Goal: Obtain resource: Obtain resource

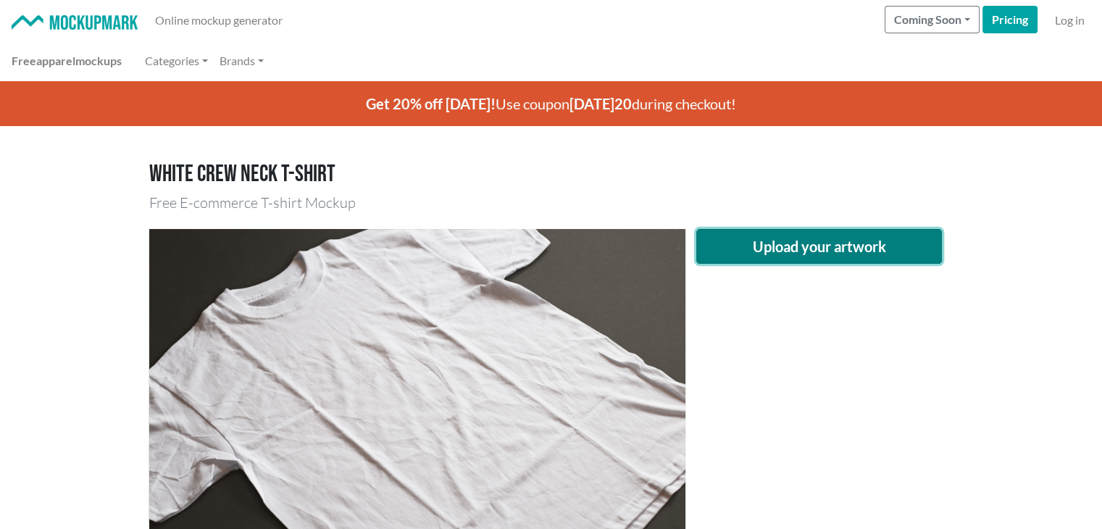
click at [821, 231] on button "Upload your artwork" at bounding box center [819, 246] width 246 height 35
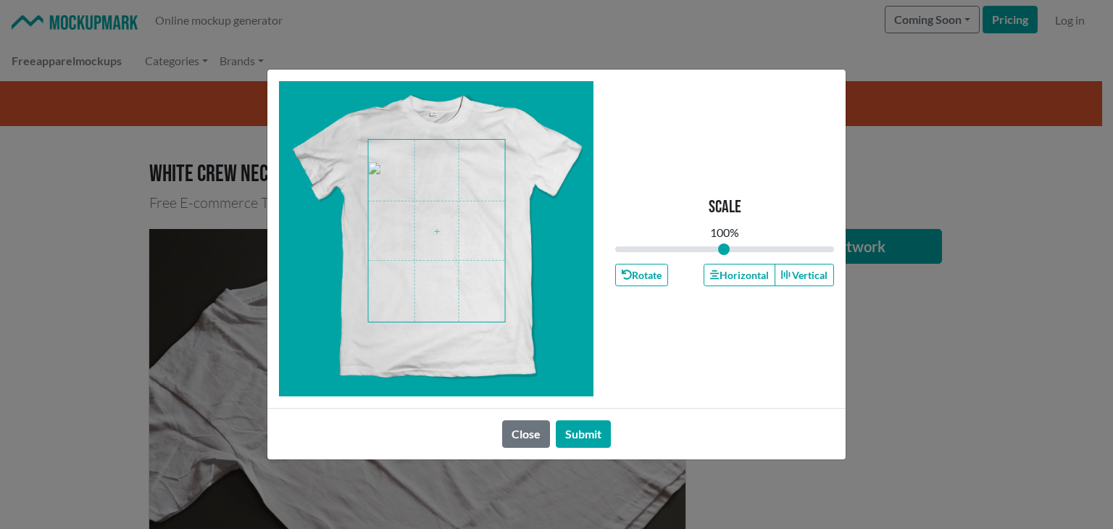
click at [725, 508] on div "Scale 100 % Rotate Horizontal Vertical Close Submit" at bounding box center [556, 264] width 1113 height 529
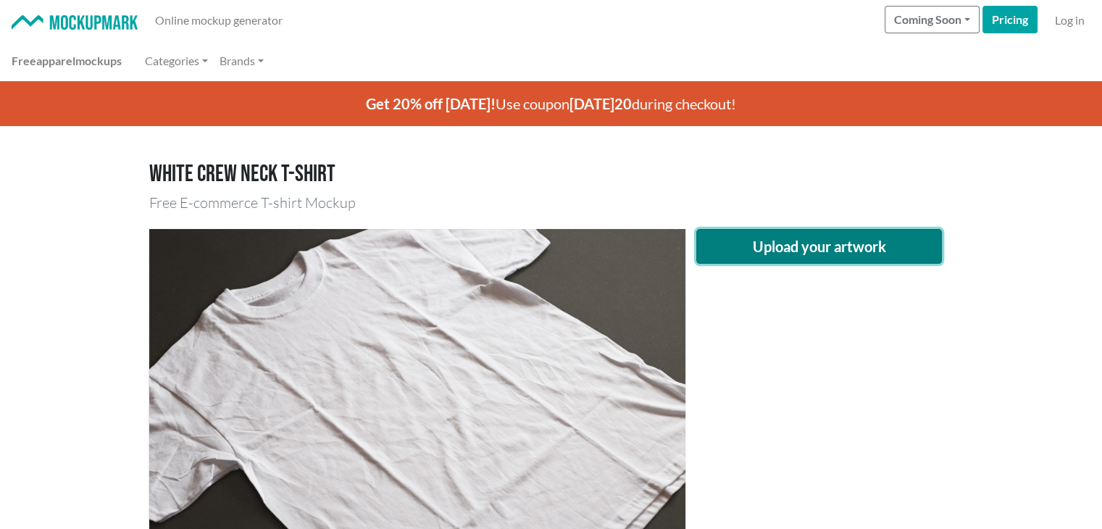
click at [801, 238] on button "Upload your artwork" at bounding box center [819, 246] width 246 height 35
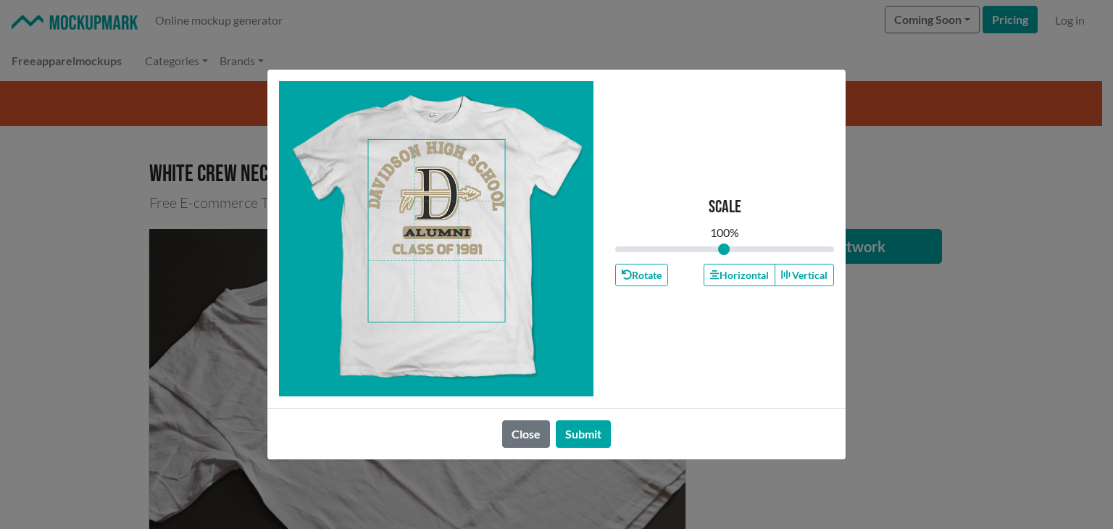
click at [429, 248] on span at bounding box center [437, 231] width 136 height 182
click at [764, 280] on button "Horizontal" at bounding box center [739, 275] width 71 height 22
click at [760, 280] on button "Horizontal" at bounding box center [739, 275] width 71 height 22
click at [758, 279] on button "Horizontal" at bounding box center [739, 275] width 71 height 22
click at [757, 279] on button "Horizontal" at bounding box center [739, 275] width 71 height 22
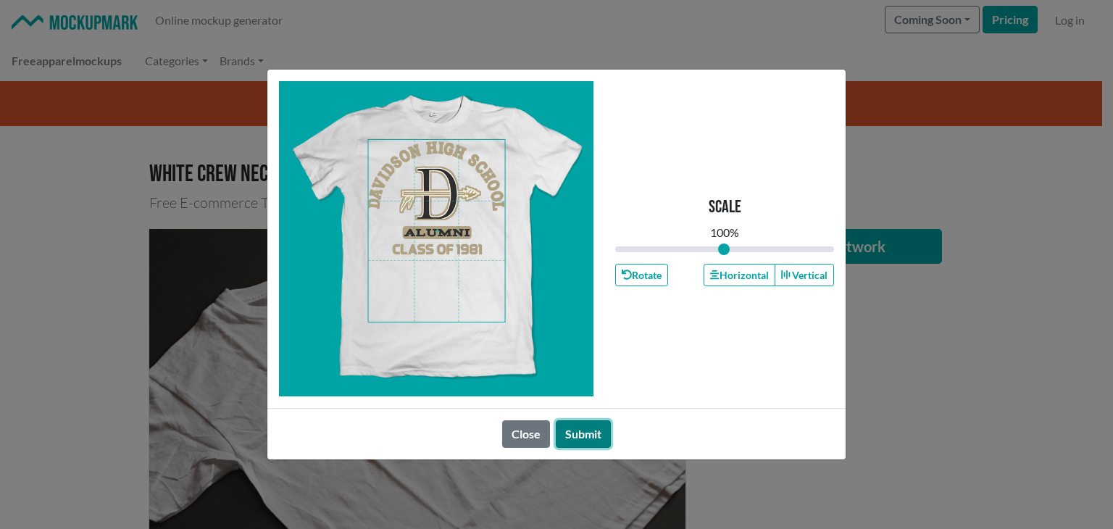
click at [573, 438] on button "Submit" at bounding box center [583, 434] width 55 height 28
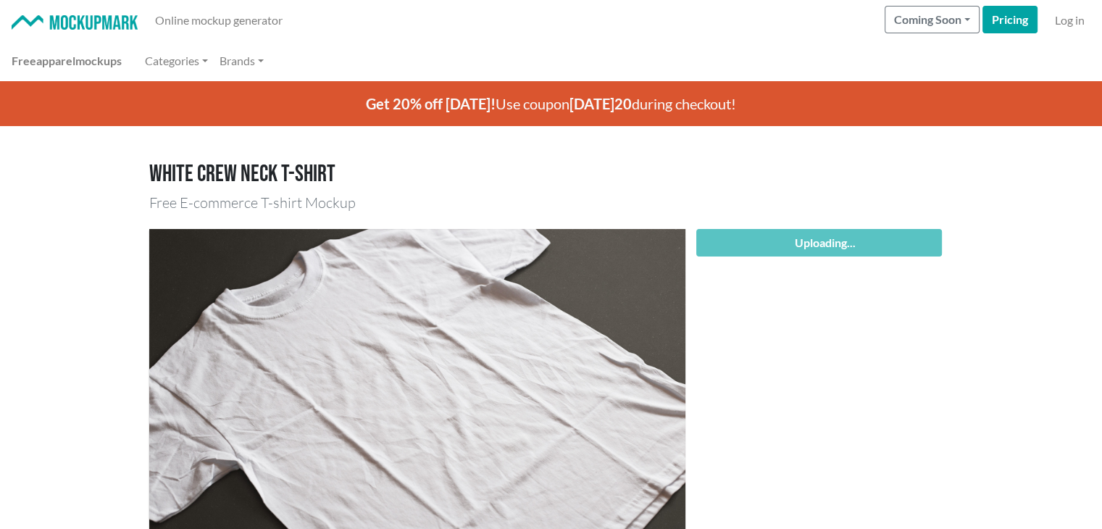
scroll to position [241, 0]
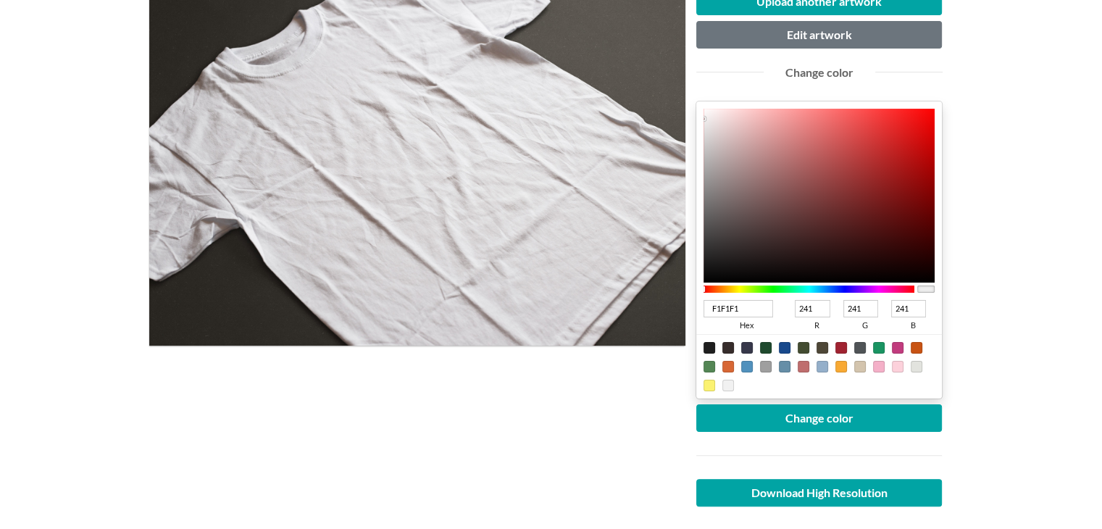
type input "121212"
type input "18"
type input "0A0A0A"
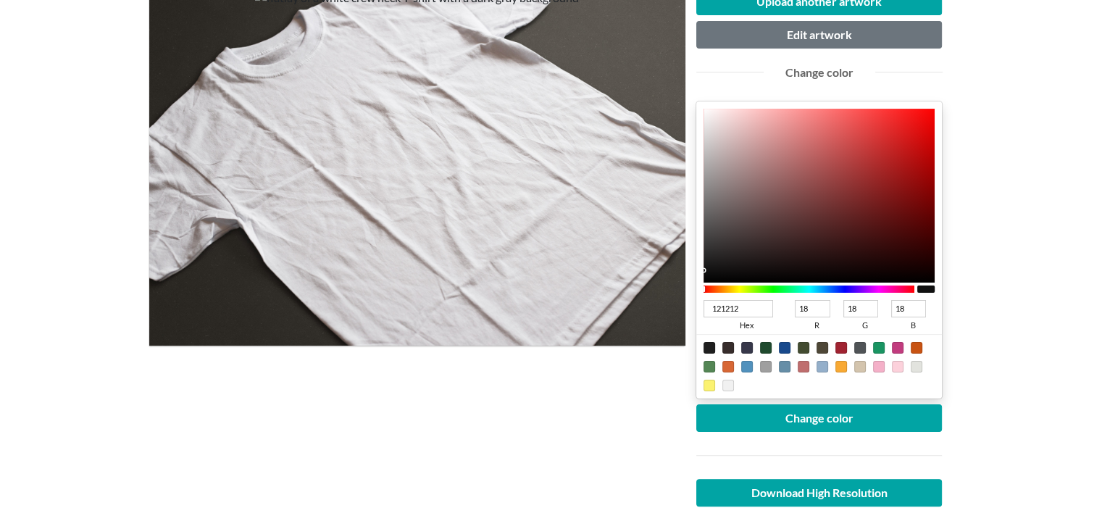
type input "10"
type input "000000"
type input "0"
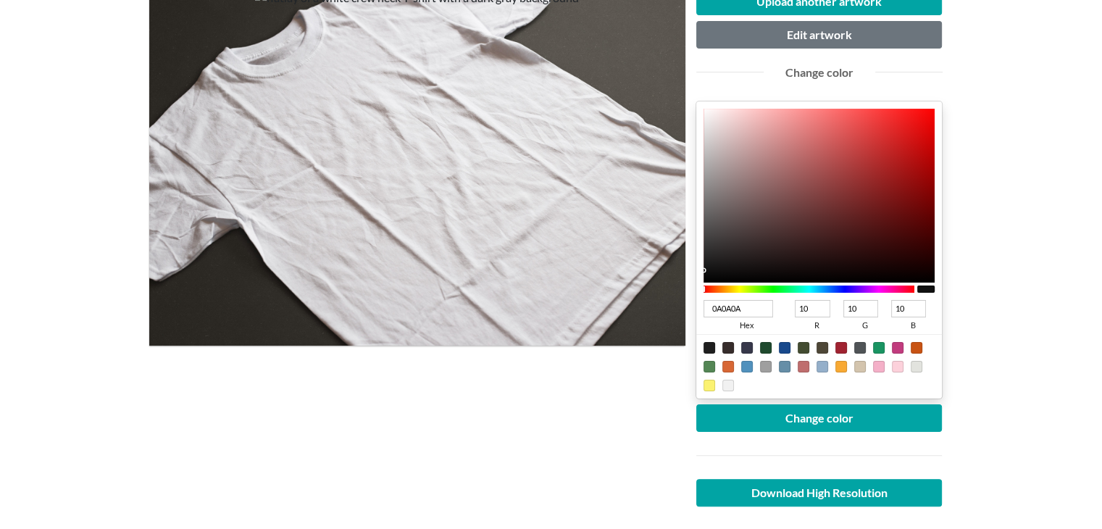
type input "0"
drag, startPoint x: 708, startPoint y: 275, endPoint x: 695, endPoint y: 299, distance: 27.9
click at [695, 299] on div "Upload another artwork Edit artwork Change color 000000 hex 0 r 0 g 0 b 100 a C…" at bounding box center [820, 279] width 268 height 583
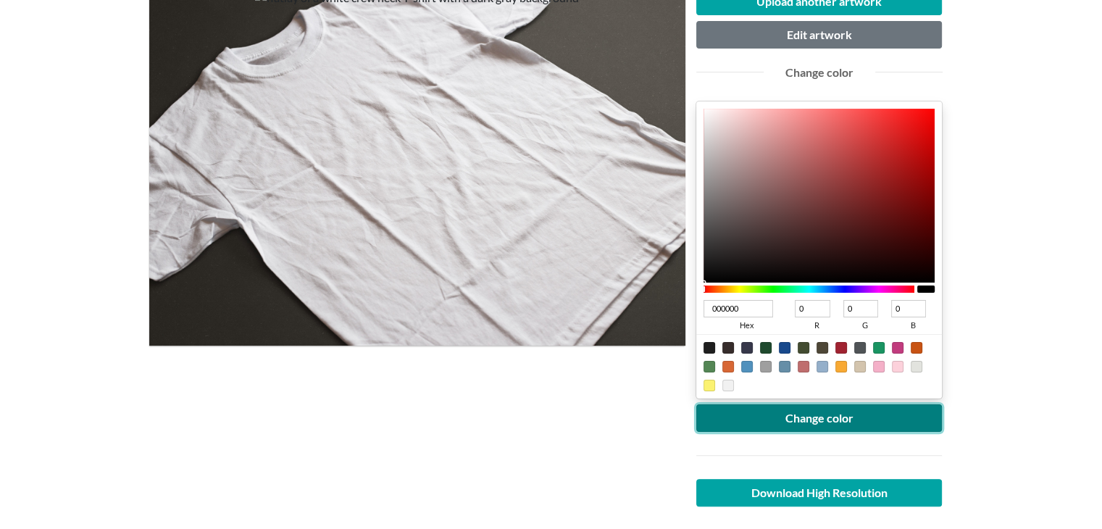
click at [795, 412] on button "Change color" at bounding box center [819, 418] width 246 height 28
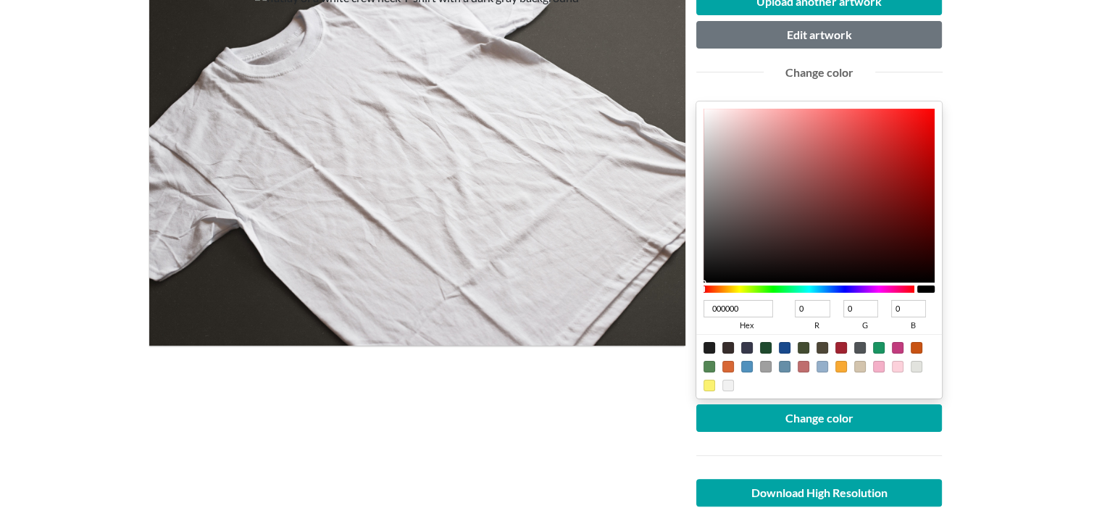
type input "0E0E0E"
type input "14"
click at [715, 273] on div at bounding box center [820, 196] width 232 height 174
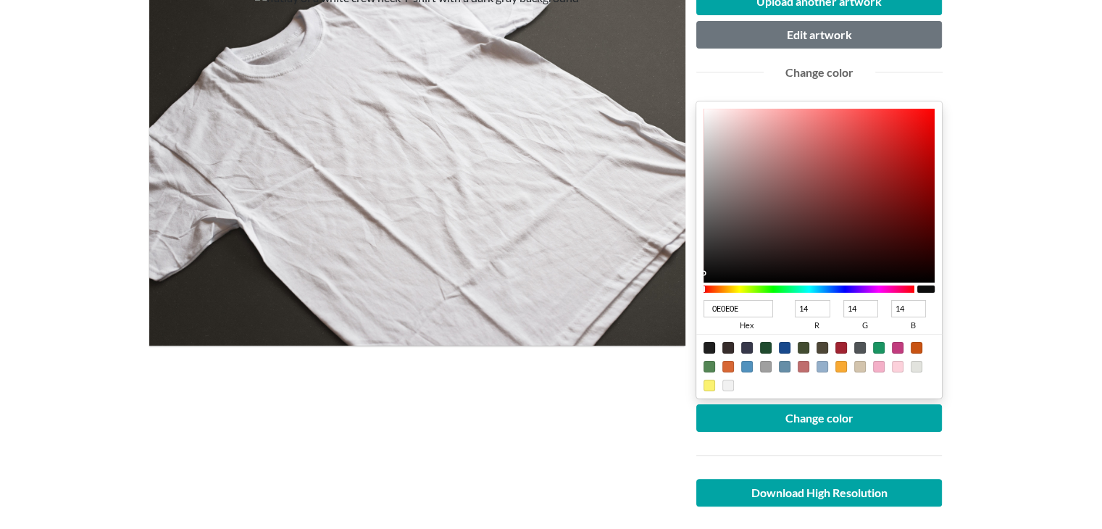
type input "121111"
type input "18"
type input "17"
click at [728, 269] on div at bounding box center [820, 196] width 232 height 174
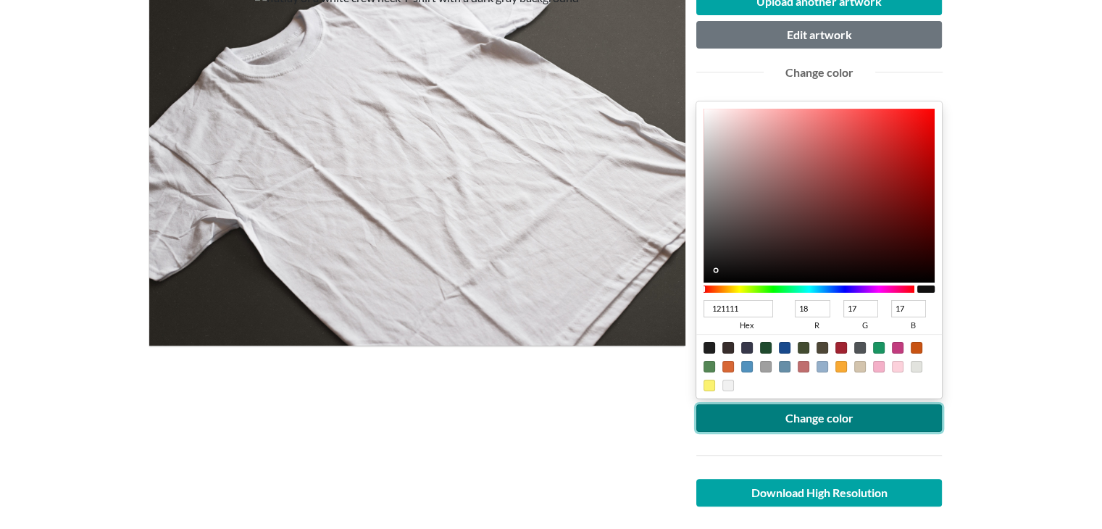
click at [783, 421] on button "Change color" at bounding box center [819, 418] width 246 height 28
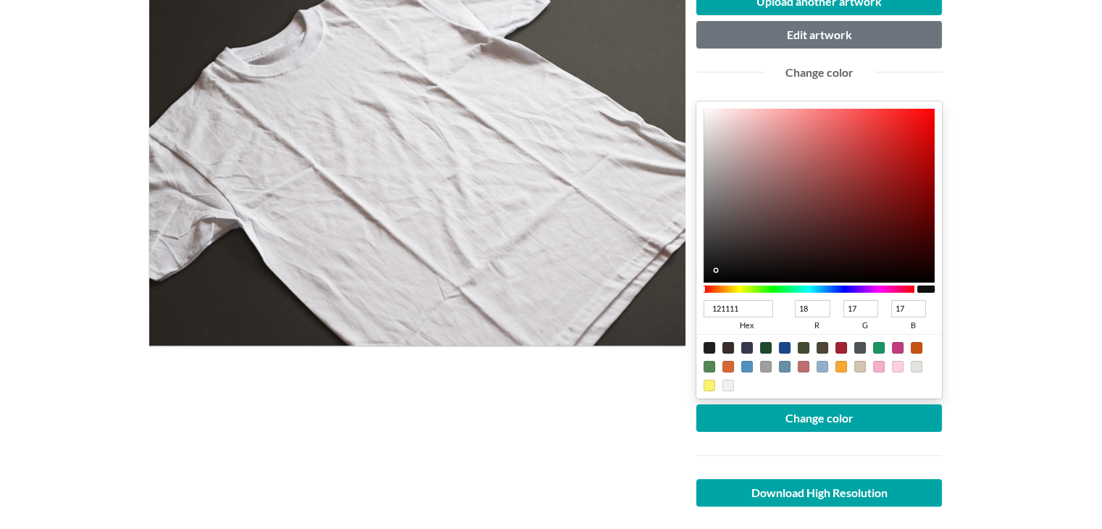
type input "4A4747"
type input "74"
type input "71"
click at [712, 231] on div at bounding box center [820, 196] width 232 height 174
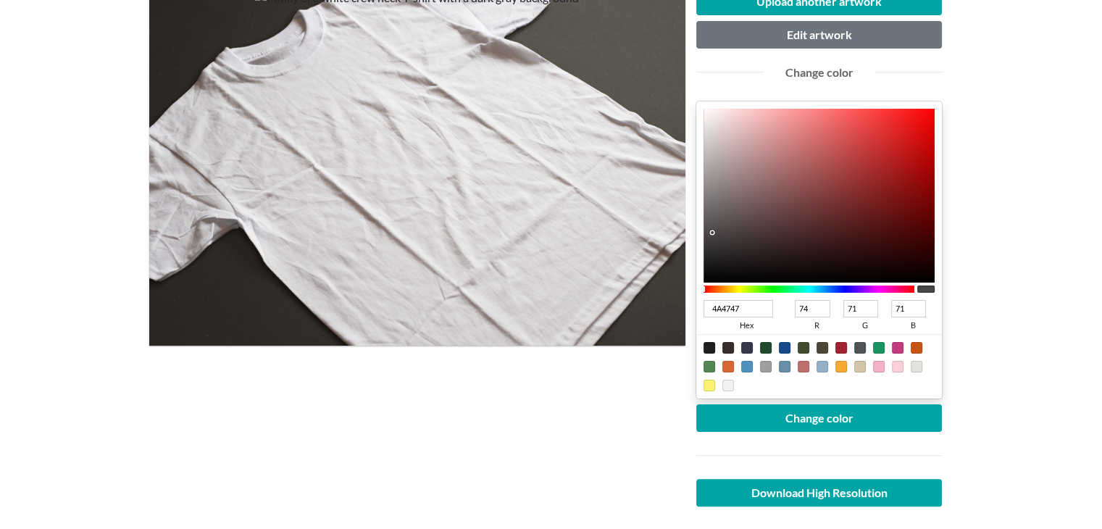
type input "403C3C"
type input "64"
type input "60"
type input "3D3939"
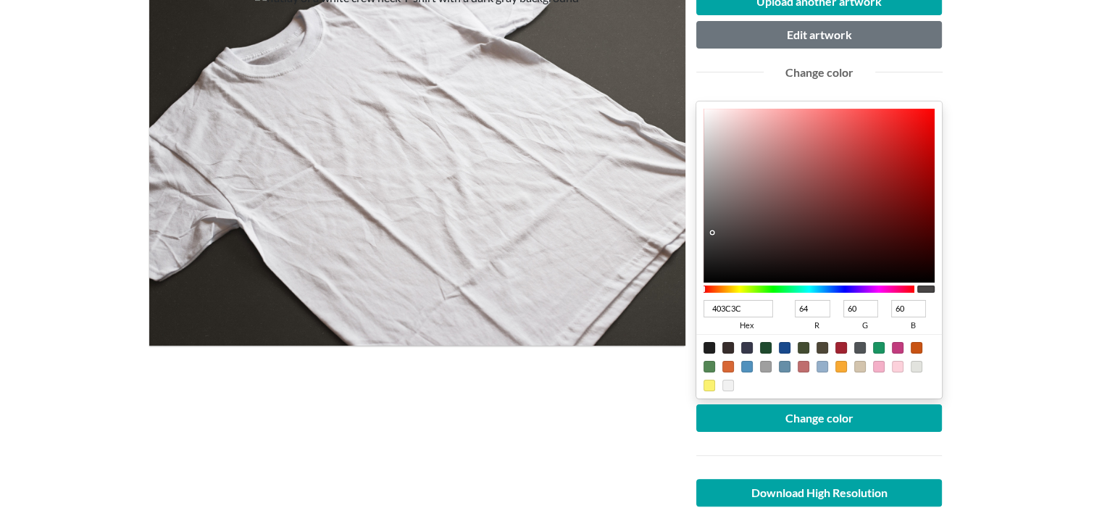
type input "61"
type input "57"
type input "3B3737"
type input "59"
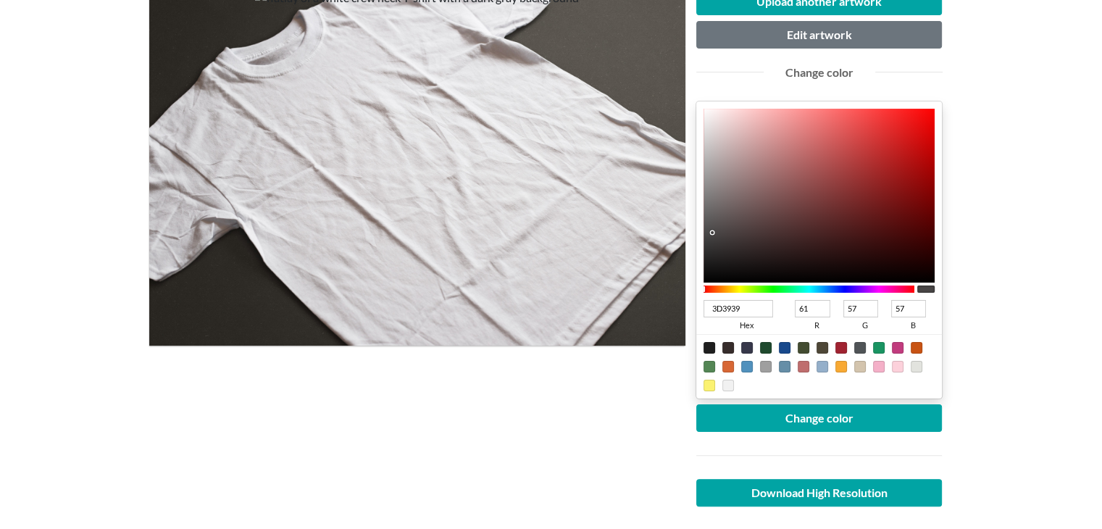
type input "55"
click at [719, 244] on div at bounding box center [820, 196] width 232 height 174
type input "393535"
type input "57"
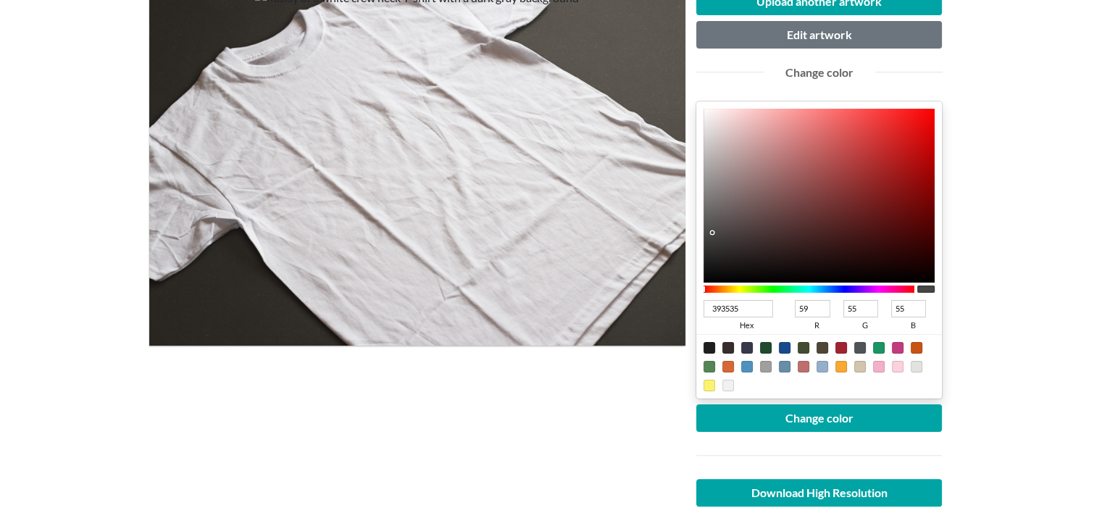
type input "53"
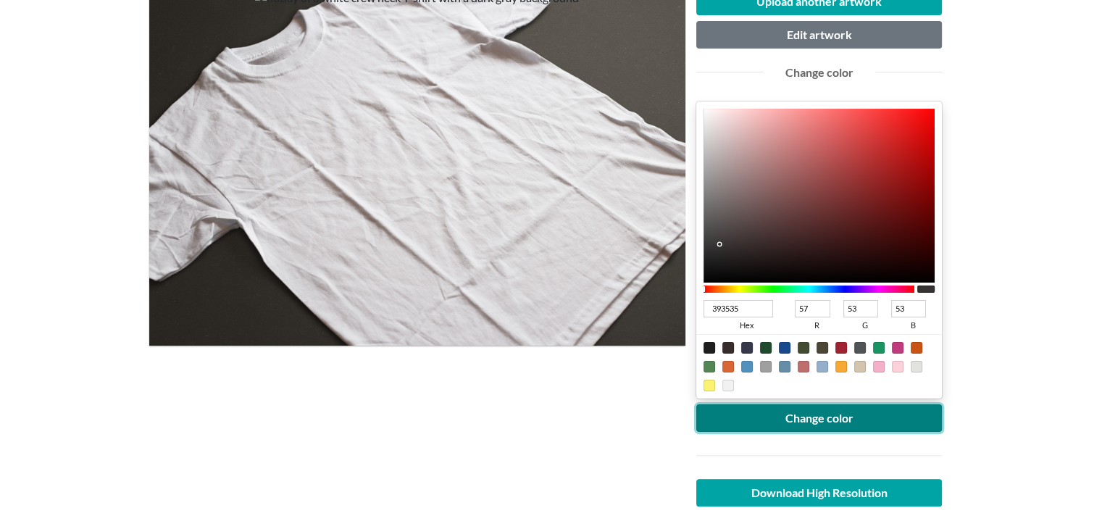
click at [741, 413] on button "Change color" at bounding box center [819, 418] width 246 height 28
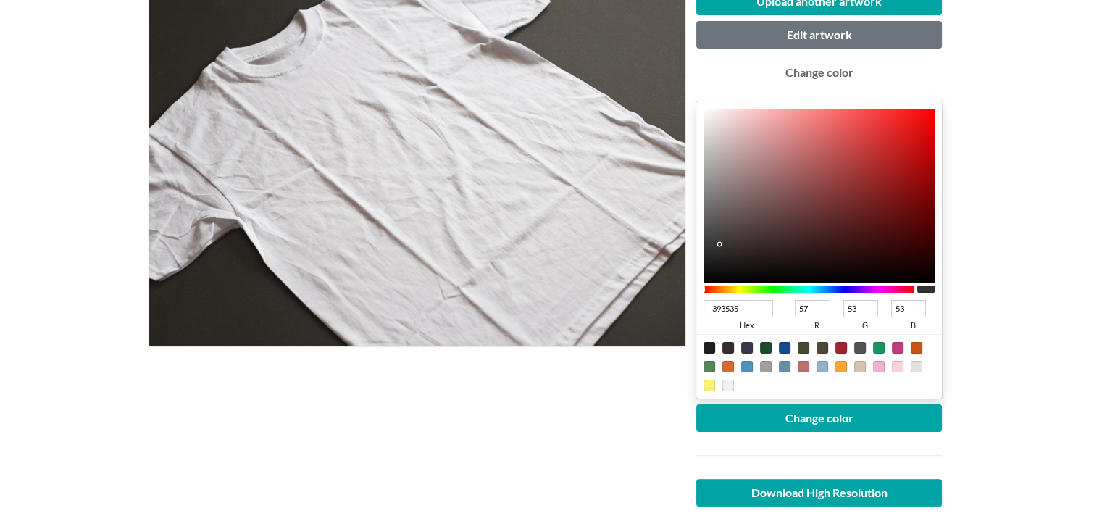
type input "151111"
type input "21"
type input "17"
click at [741, 267] on div at bounding box center [820, 196] width 232 height 174
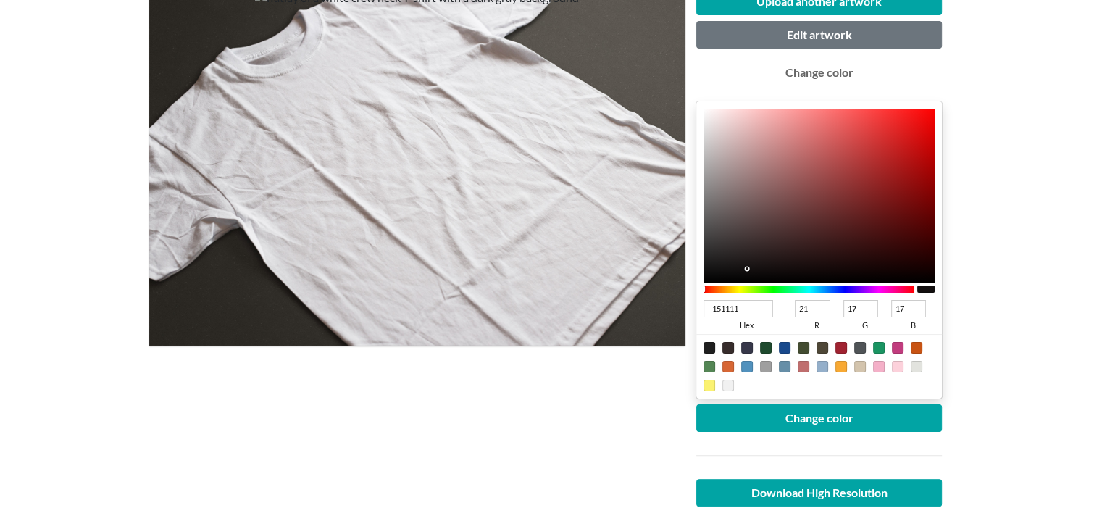
type input "231D1D"
type input "35"
type input "29"
click at [745, 258] on div at bounding box center [820, 196] width 232 height 174
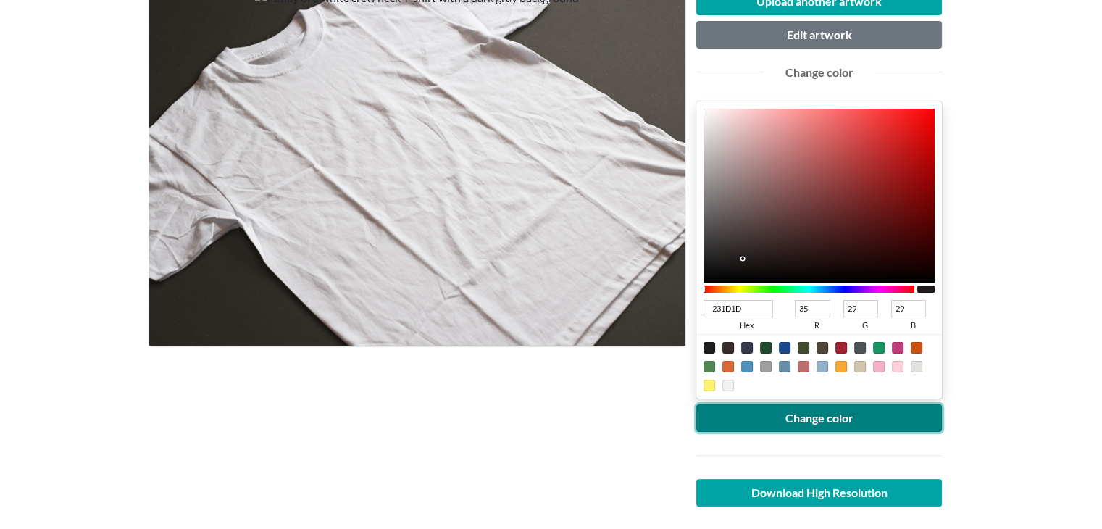
click at [843, 417] on button "Change color" at bounding box center [819, 418] width 246 height 28
click at [797, 423] on button "Change color" at bounding box center [819, 418] width 246 height 28
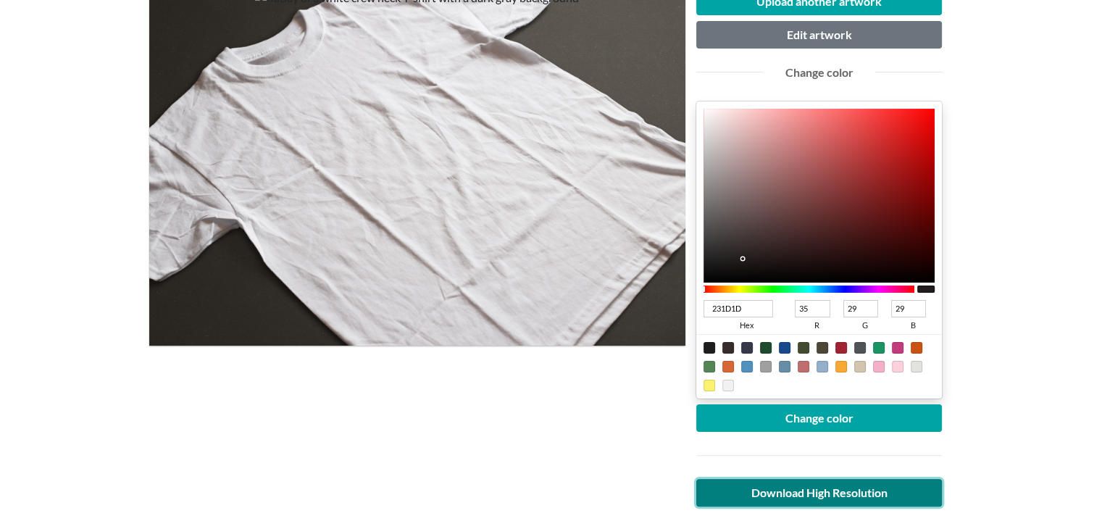
click at [749, 487] on link "Download High Resolution" at bounding box center [819, 493] width 246 height 28
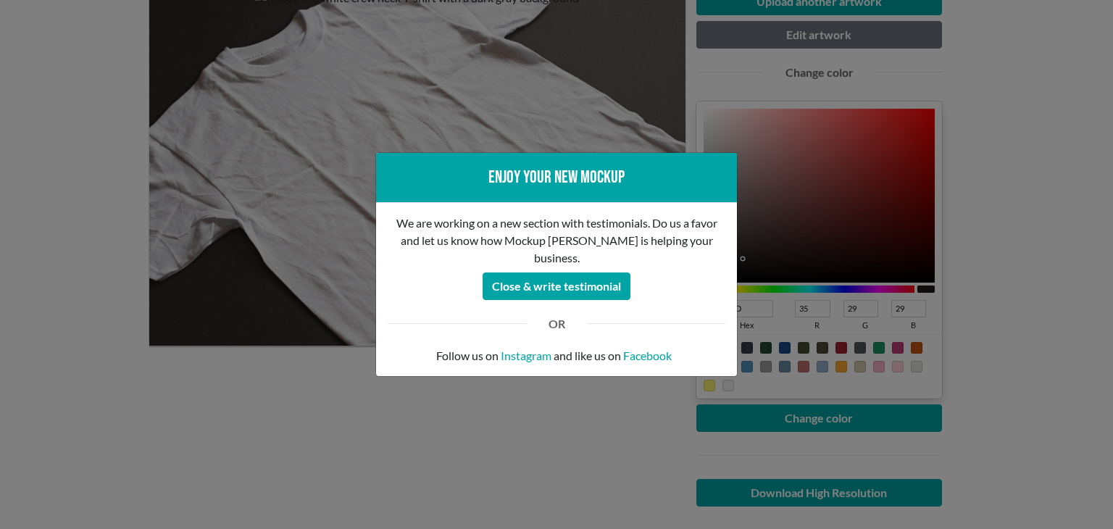
click at [196, 395] on div "Enjoy your new mockup We are working on a new section with testimonials. Do us …" at bounding box center [556, 264] width 1113 height 529
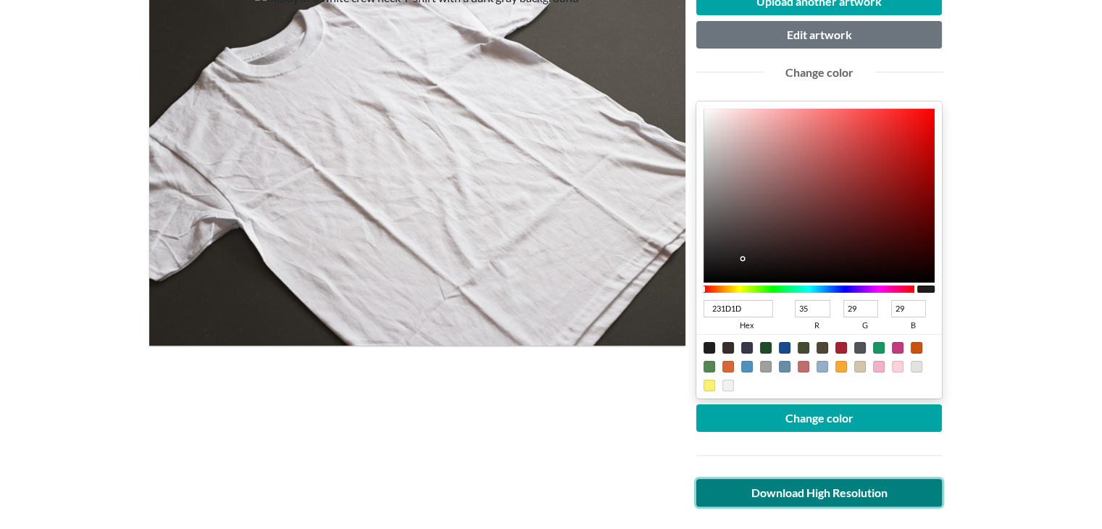
scroll to position [0, 0]
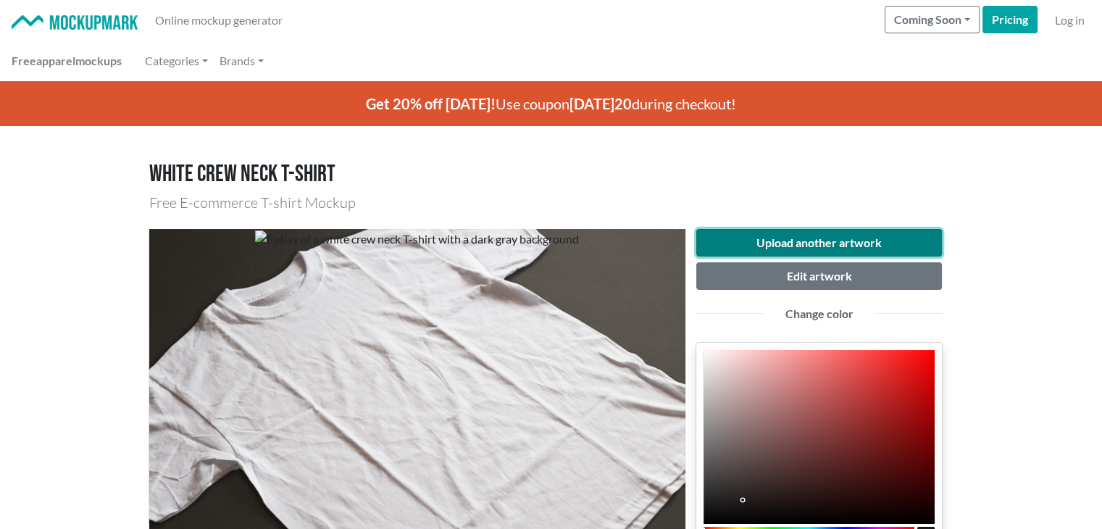
click at [802, 244] on button "Upload another artwork" at bounding box center [819, 243] width 246 height 28
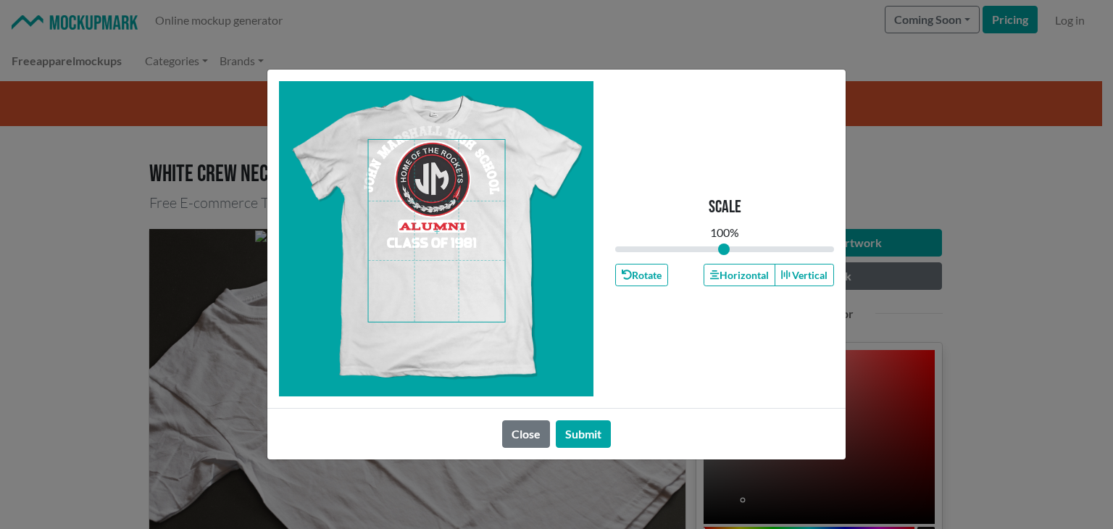
click at [475, 292] on span at bounding box center [437, 231] width 136 height 182
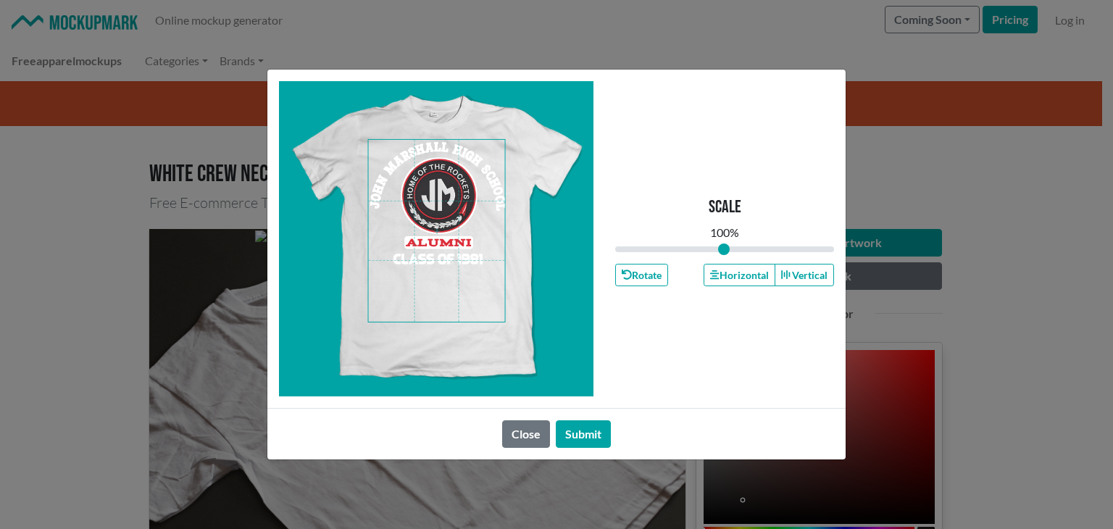
click at [466, 283] on span at bounding box center [437, 231] width 136 height 182
click at [733, 282] on button "Horizontal" at bounding box center [739, 275] width 71 height 22
click at [460, 272] on span at bounding box center [437, 231] width 136 height 182
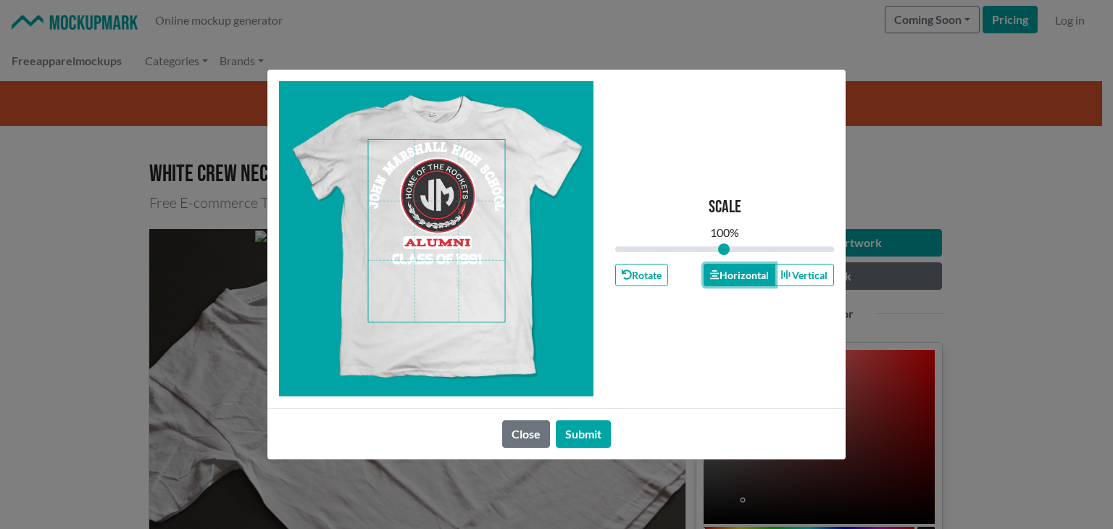
click at [713, 270] on icon "button" at bounding box center [714, 275] width 9 height 10
click at [713, 270] on icon "button" at bounding box center [714, 274] width 9 height 9
click at [588, 441] on button "Submit" at bounding box center [583, 434] width 55 height 28
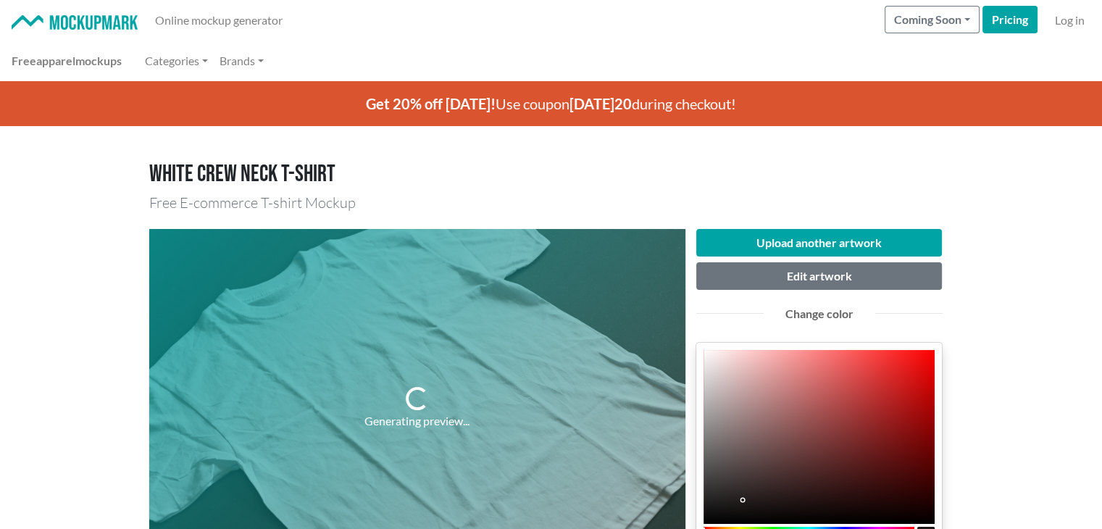
scroll to position [241, 0]
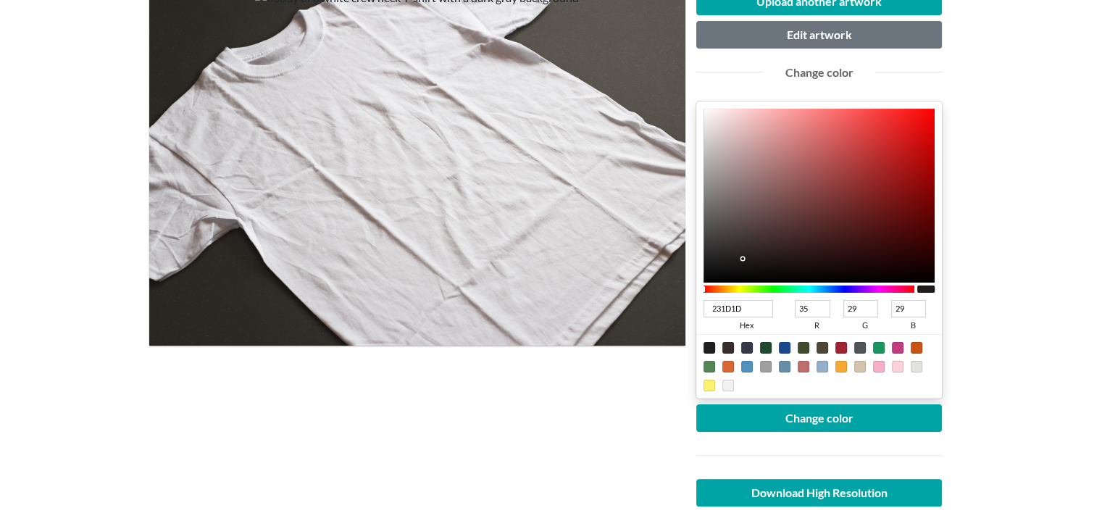
type input "E61212"
type input "230"
type input "18"
type input "E61010"
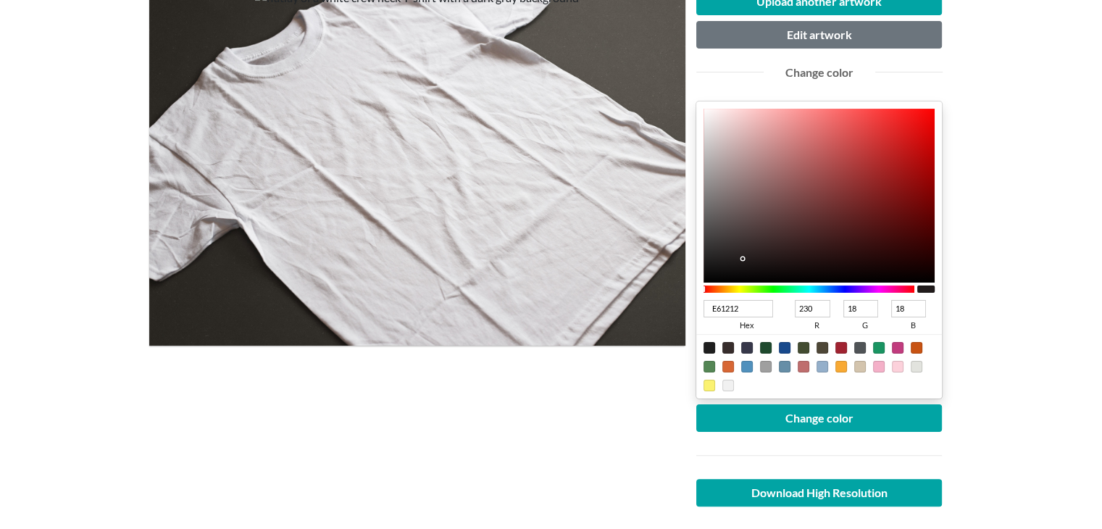
type input "16"
type input "E60707"
type input "7"
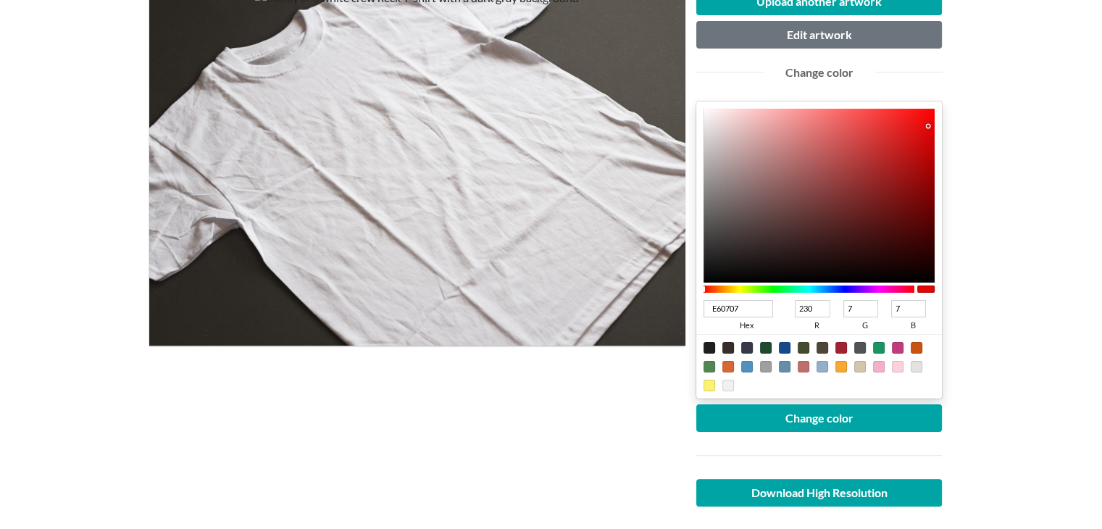
type input "E50202"
type input "229"
type input "2"
type input "E40000"
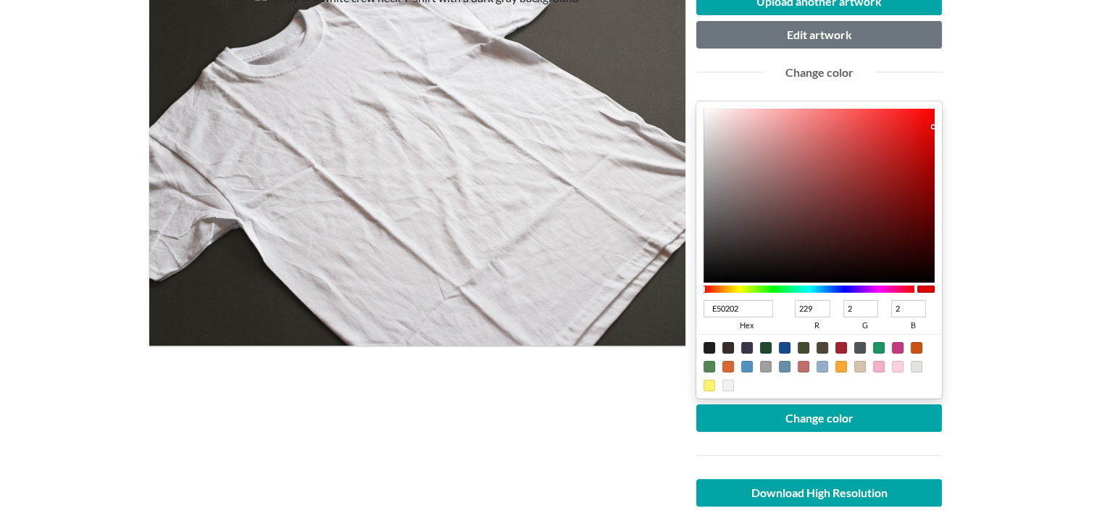
type input "228"
type input "0"
type input "E30000"
type input "227"
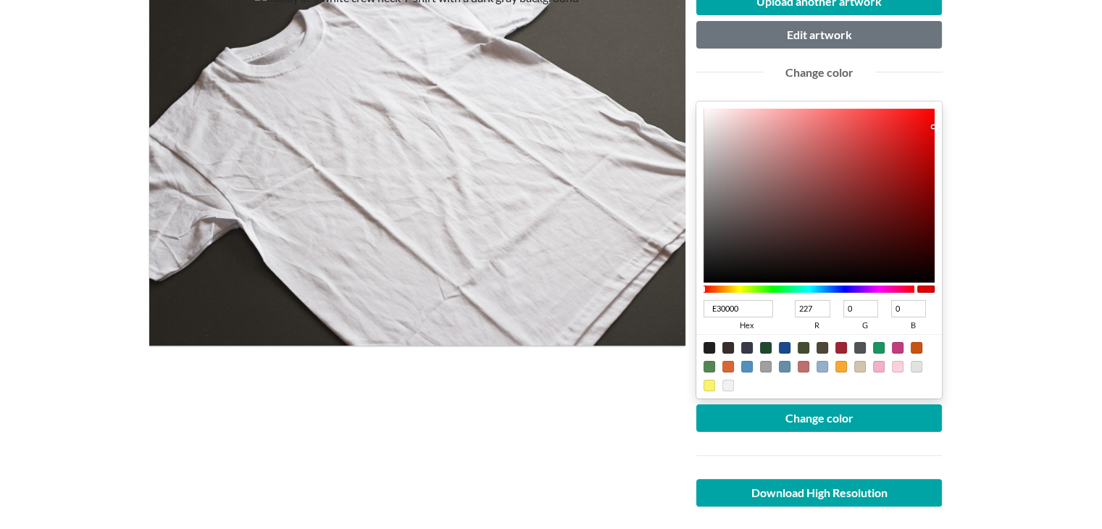
type input "E20000"
type input "226"
type input "DE0000"
type input "222"
type input "DB0000"
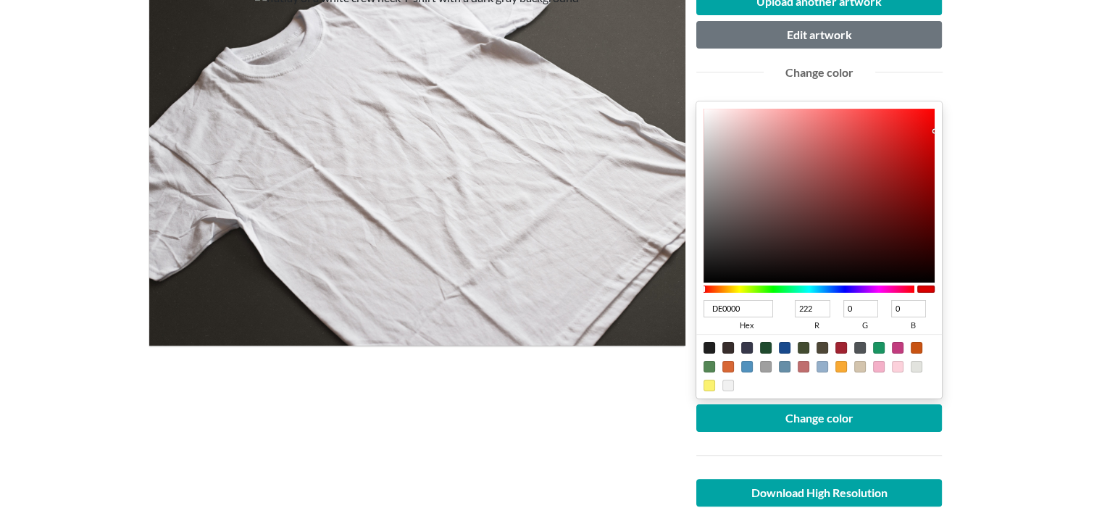
type input "219"
type input "D70000"
type input "215"
type input "D40000"
type input "212"
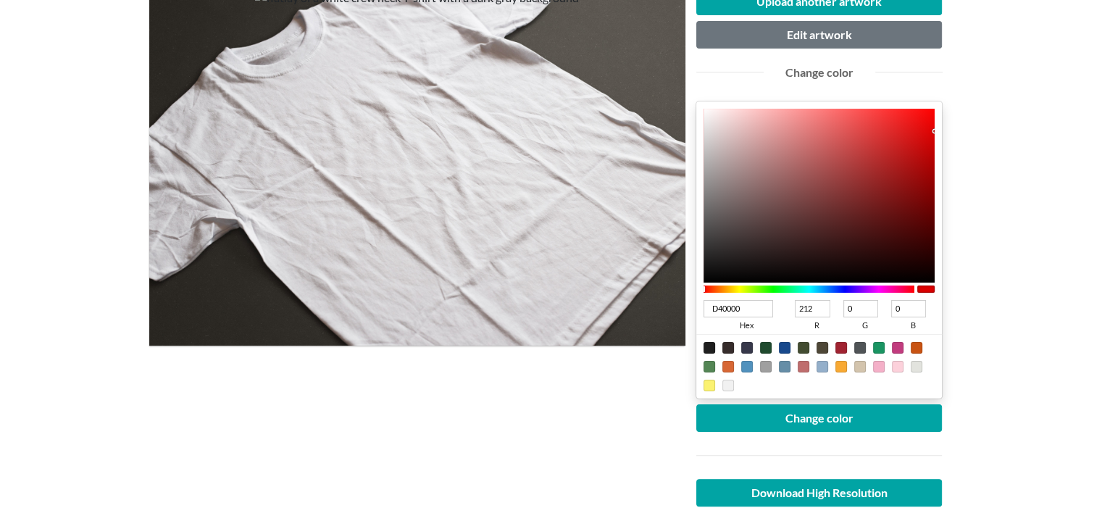
type input "D30000"
type input "211"
type input "D20000"
type input "210"
type input "D10000"
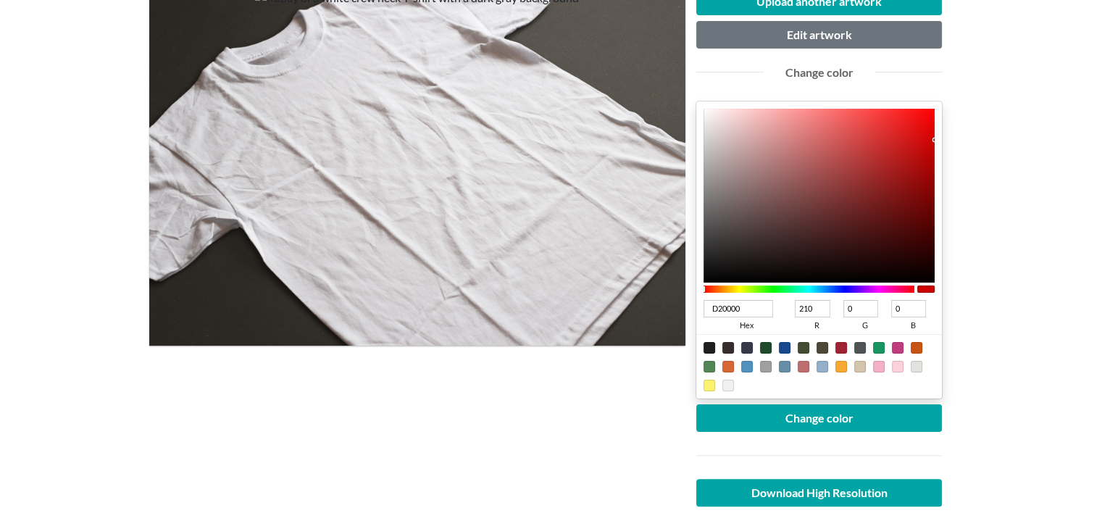
type input "209"
type input "C90000"
type input "201"
type input "C80000"
type input "200"
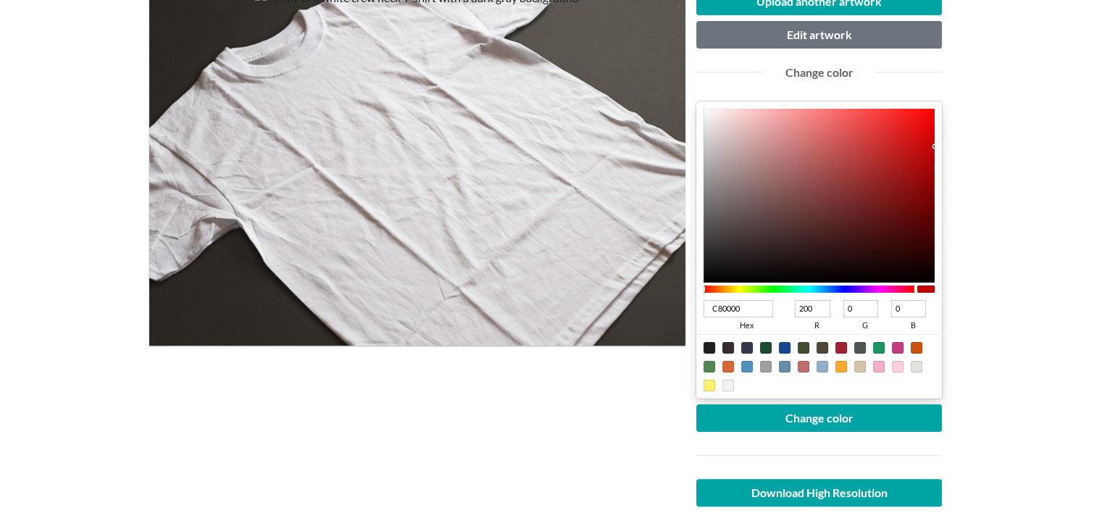
type input "C50000"
type input "197"
type input "C20000"
type input "194"
type input "C10000"
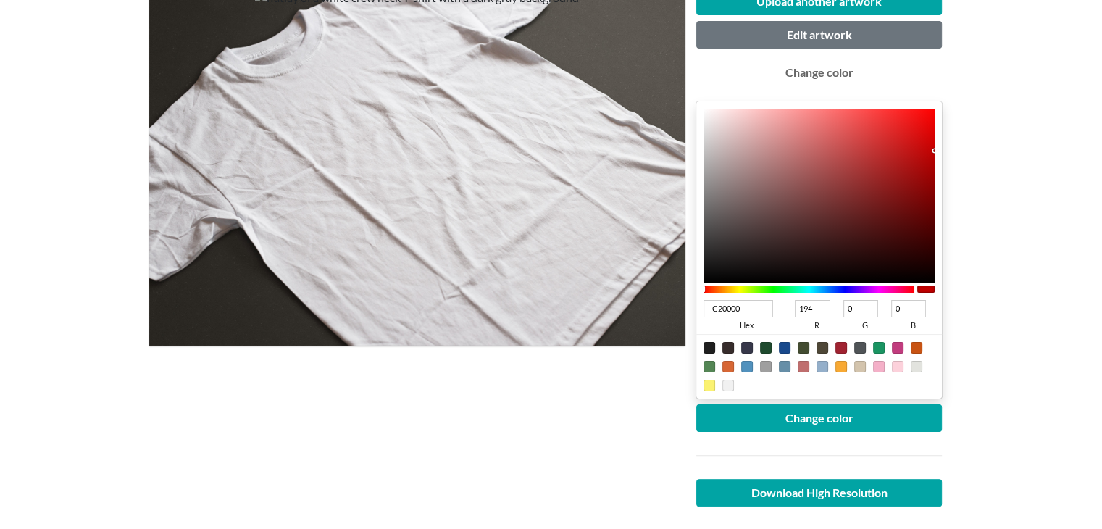
type input "193"
drag, startPoint x: 931, startPoint y: 125, endPoint x: 950, endPoint y: 150, distance: 31.5
click at [950, 150] on div "Upload another artwork Edit artwork Change color C10000 hex 193 r 0 g 0 b 100 a…" at bounding box center [820, 279] width 268 height 583
drag, startPoint x: 943, startPoint y: 151, endPoint x: 952, endPoint y: 170, distance: 21.4
click at [952, 170] on div "Upload another artwork Edit artwork Change color C10000 hex 193 r 0 g 0 b 100 a…" at bounding box center [820, 279] width 268 height 583
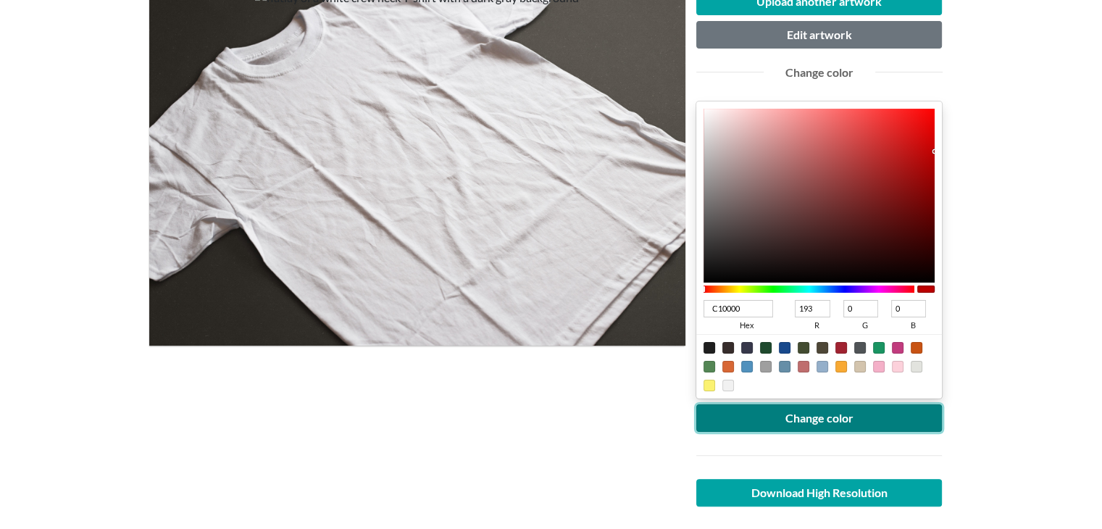
click at [806, 412] on button "Change color" at bounding box center [819, 418] width 246 height 28
click at [772, 421] on button "Change color" at bounding box center [819, 418] width 246 height 28
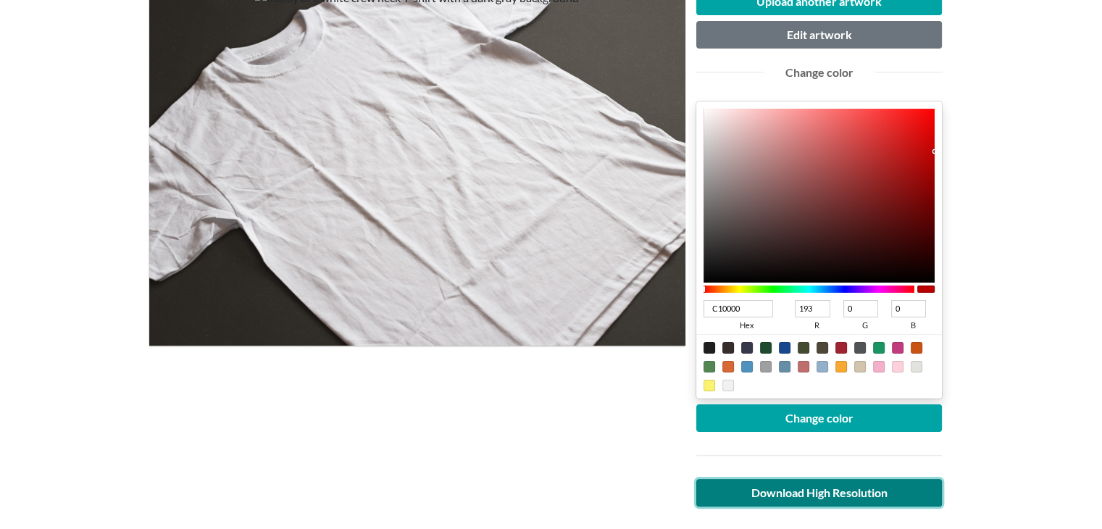
click at [731, 495] on link "Download High Resolution" at bounding box center [819, 493] width 246 height 28
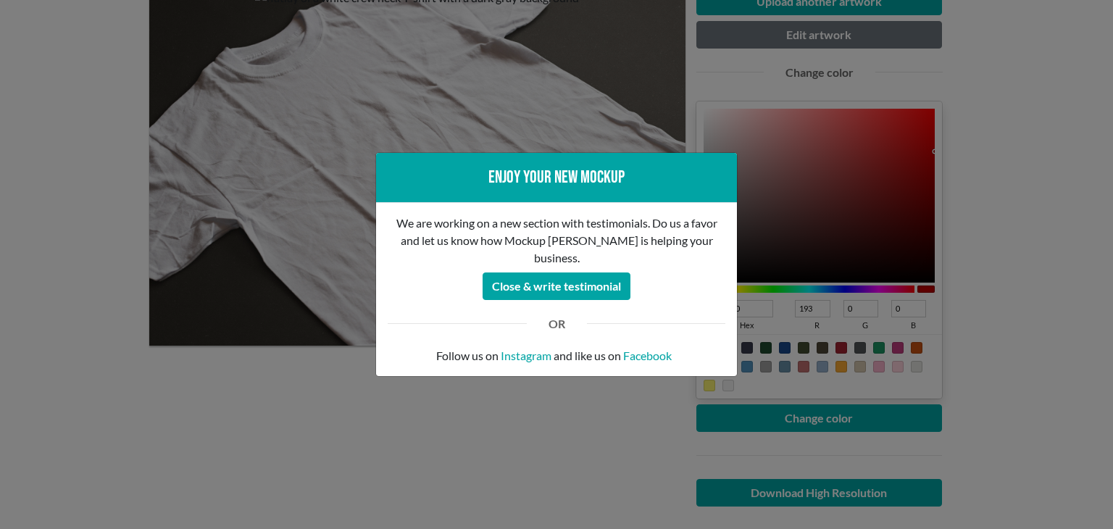
click at [165, 421] on div "Enjoy your new mockup We are working on a new section with testimonials. Do us …" at bounding box center [556, 264] width 1113 height 529
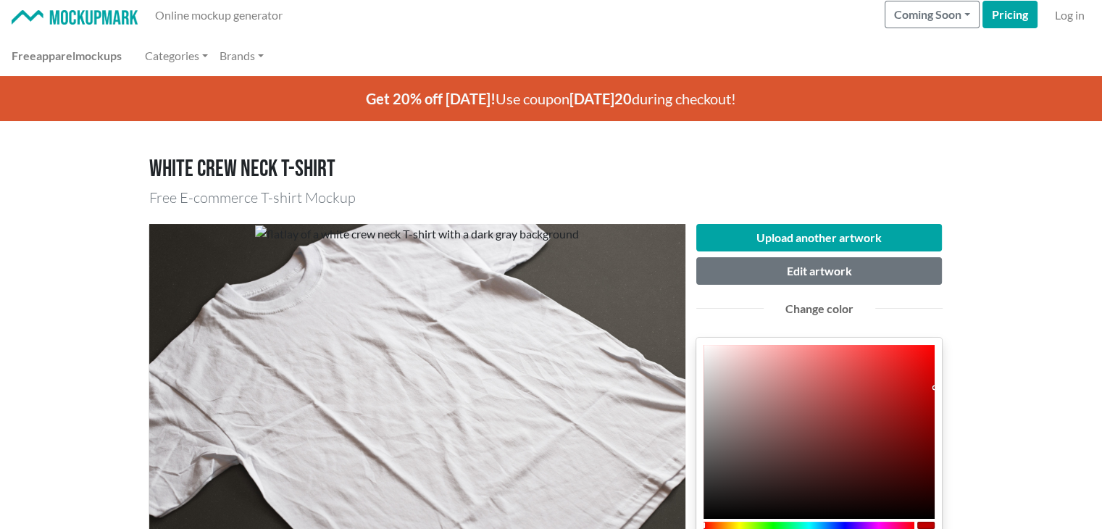
scroll to position [0, 0]
